Goal: Entertainment & Leisure: Consume media (video, audio)

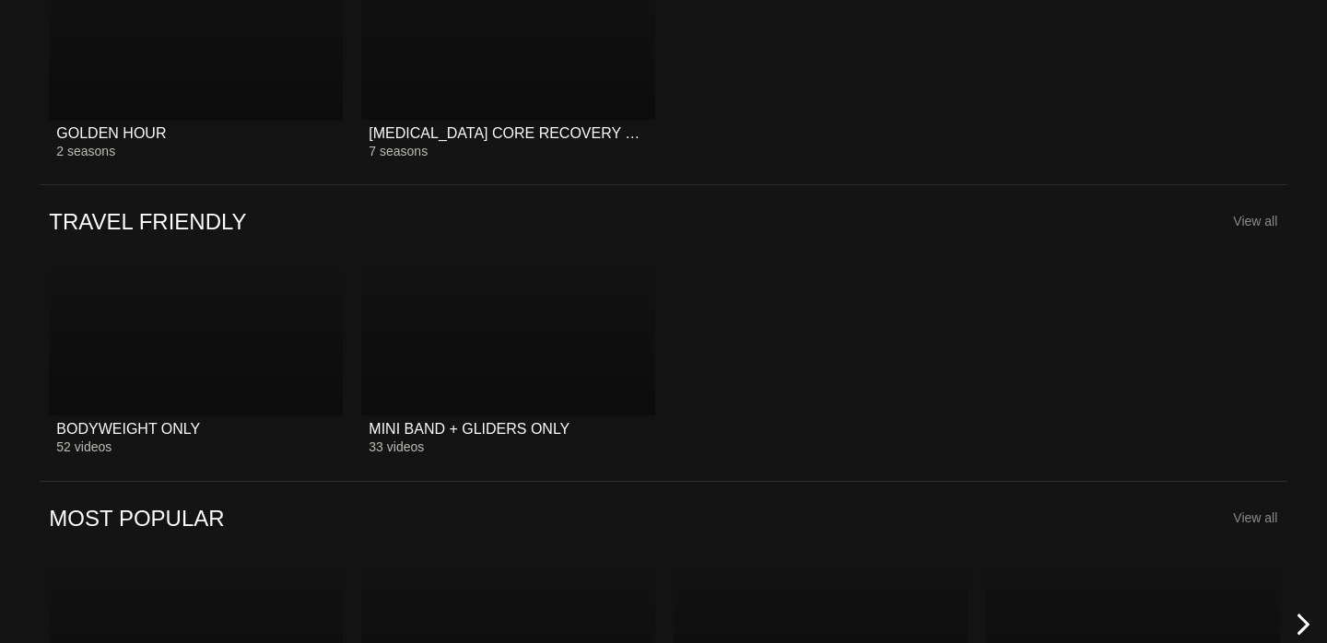
scroll to position [2861, 0]
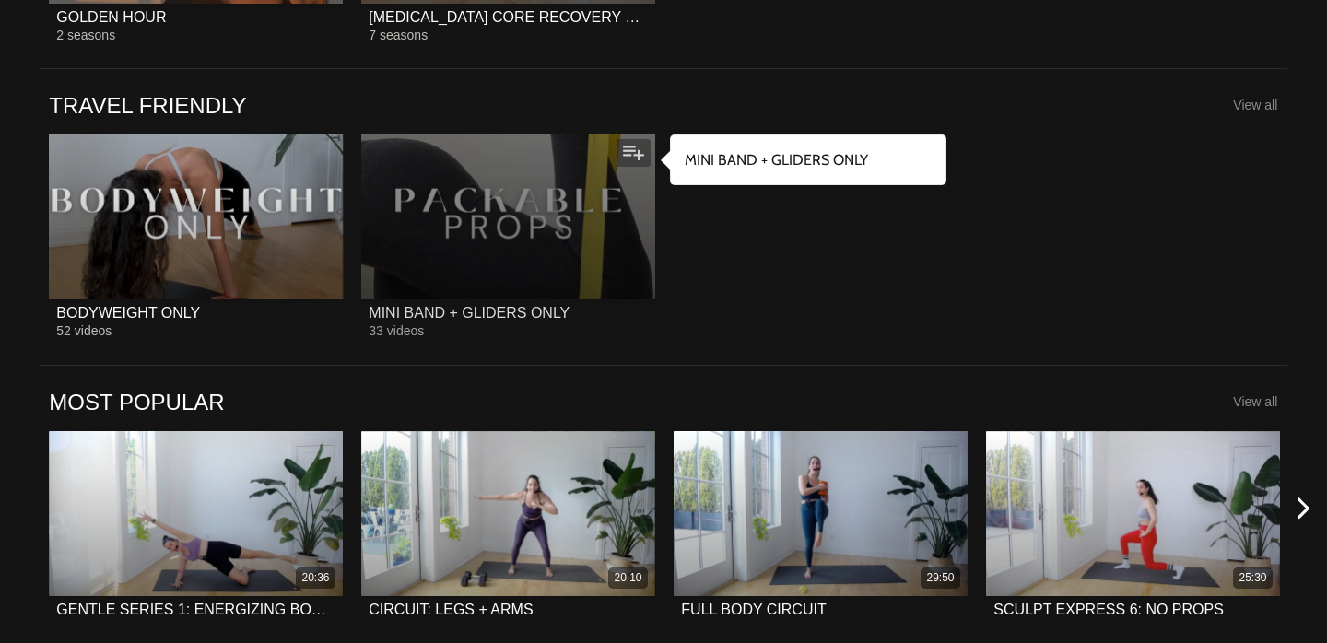
click at [567, 300] on link "MINI BAND + GLIDERS ONLY 33 videos" at bounding box center [508, 237] width 294 height 204
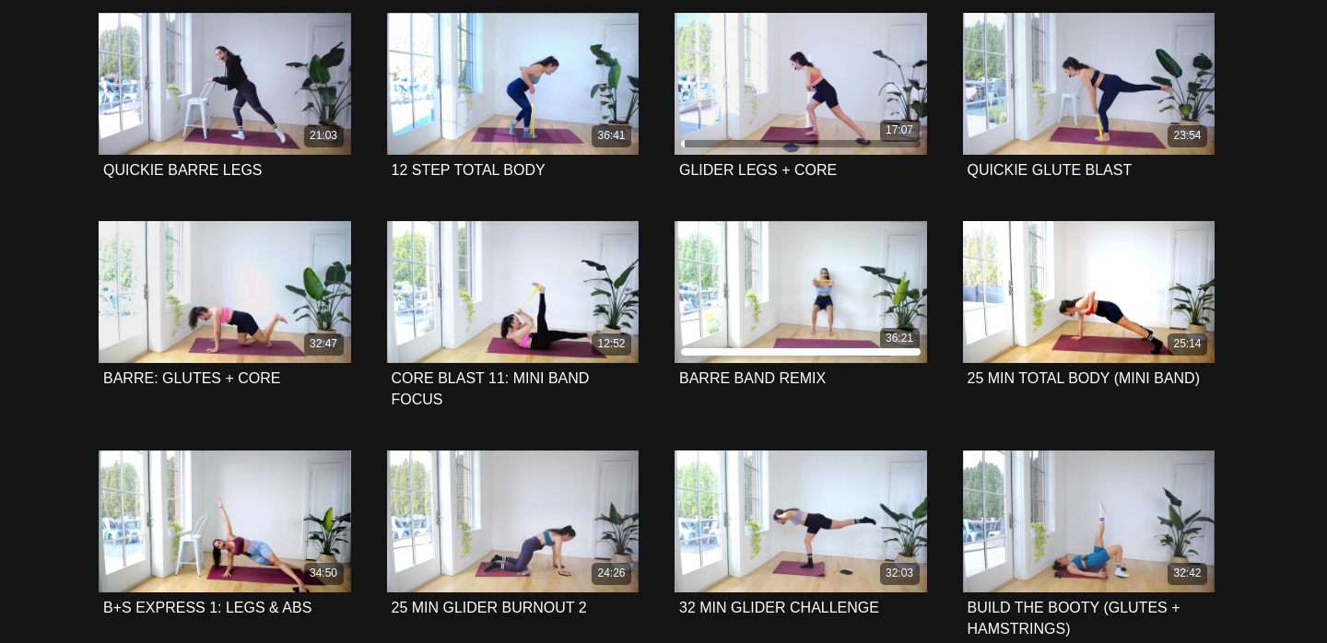
scroll to position [1375, 0]
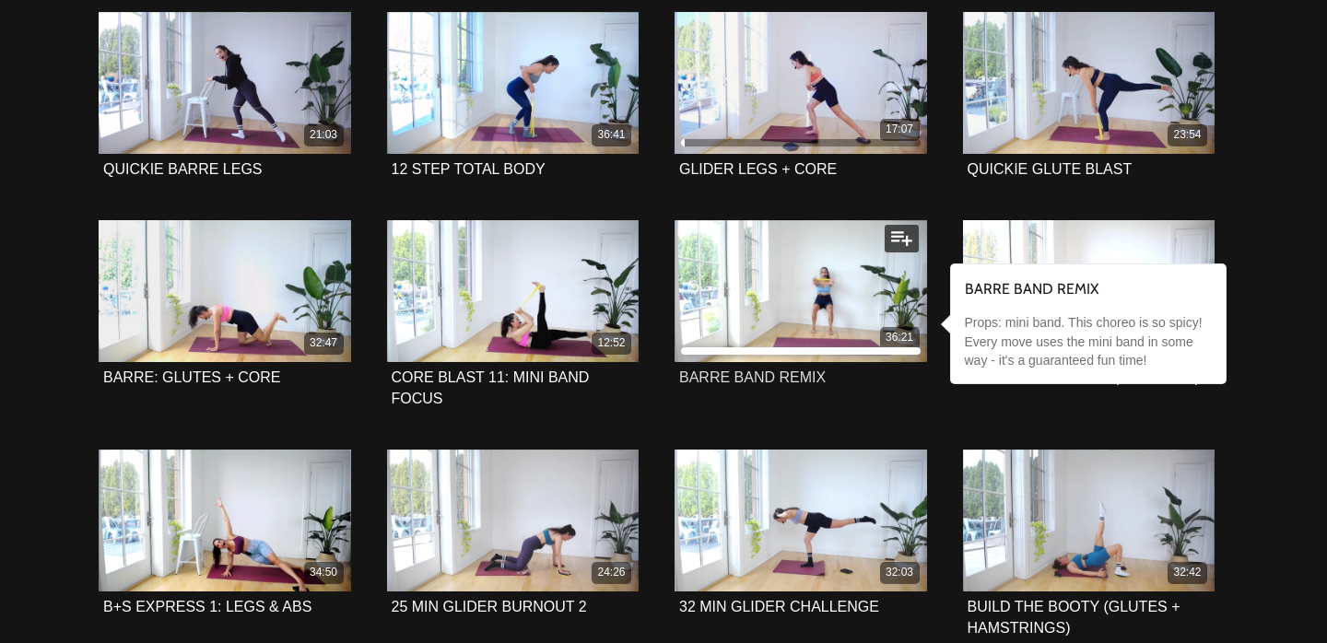
click at [711, 379] on strong "BARRE BAND REMIX" at bounding box center [752, 378] width 147 height 16
